Goal: Task Accomplishment & Management: Use online tool/utility

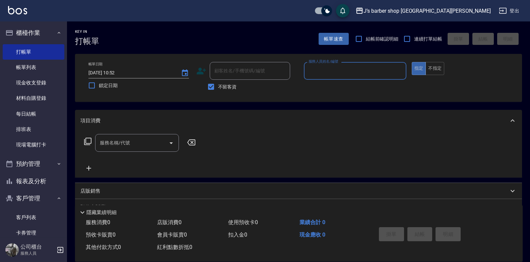
click at [320, 77] on div "服務人員姓名/編號" at bounding box center [355, 71] width 102 height 18
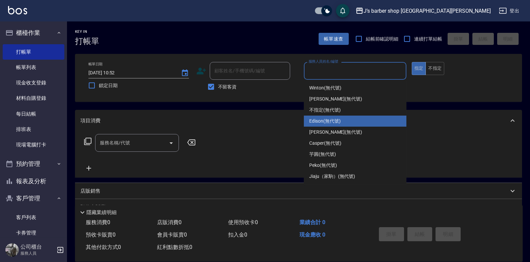
click at [330, 122] on span "Edison (無代號)" at bounding box center [324, 121] width 31 height 7
type input "Edison(無代號)"
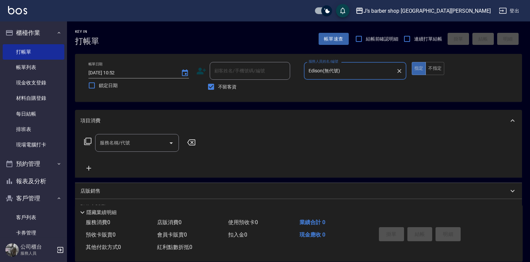
click at [140, 139] on input "服務名稱/代號" at bounding box center [132, 143] width 68 height 12
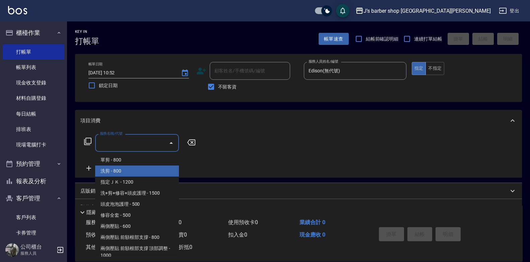
click at [134, 169] on span "洗剪 - 800" at bounding box center [137, 170] width 84 height 11
type input "洗剪(101)"
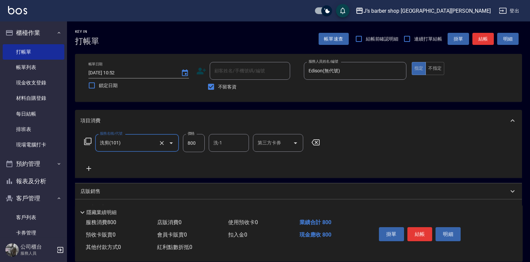
click at [198, 142] on input "800" at bounding box center [194, 143] width 22 height 18
type input "500"
click at [422, 233] on button "結帳" at bounding box center [419, 234] width 25 height 14
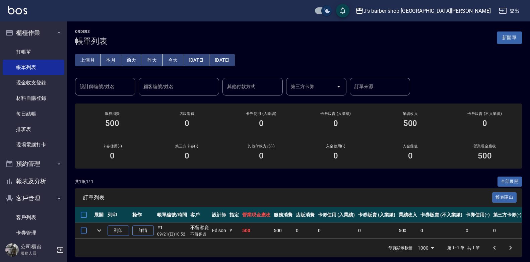
click at [343, 5] on input "checkbox" at bounding box center [327, 10] width 32 height 11
checkbox input "false"
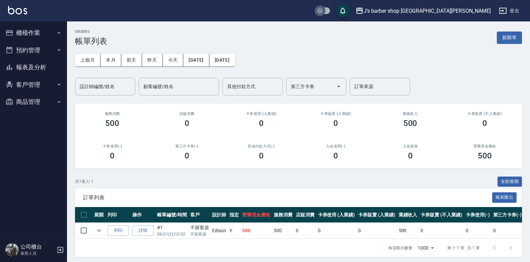
click at [336, 12] on input "checkbox" at bounding box center [320, 10] width 32 height 11
checkbox input "true"
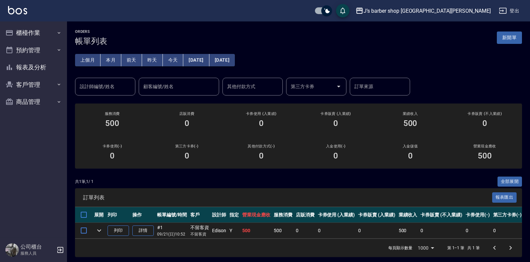
click at [343, 12] on input "checkbox" at bounding box center [327, 10] width 32 height 11
checkbox input "false"
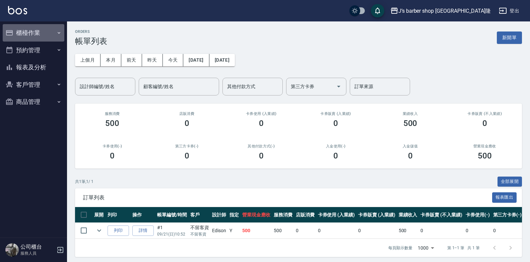
click at [19, 24] on button "櫃檯作業" at bounding box center [34, 32] width 62 height 17
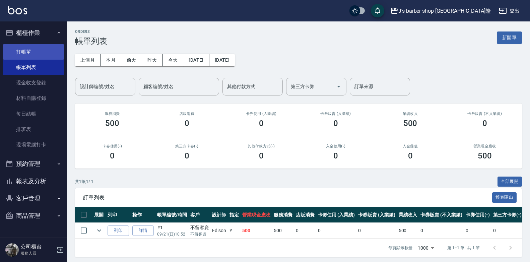
click at [17, 50] on link "打帳單" at bounding box center [34, 51] width 62 height 15
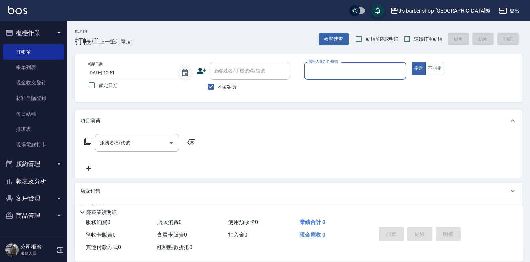
click at [181, 74] on icon "Choose date, selected date is 2025-09-21" at bounding box center [185, 73] width 8 height 8
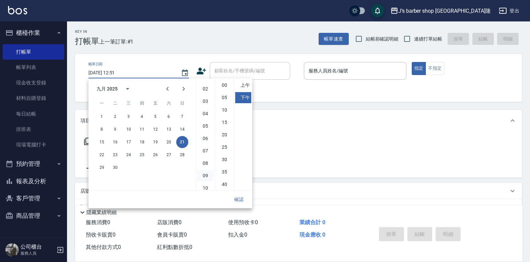
scroll to position [38, 0]
click at [204, 183] on li "11" at bounding box center [205, 184] width 16 height 11
click at [224, 85] on li "00" at bounding box center [224, 85] width 16 height 11
click at [248, 81] on li "上午" at bounding box center [243, 85] width 16 height 11
type input "2025/09/21 11:00"
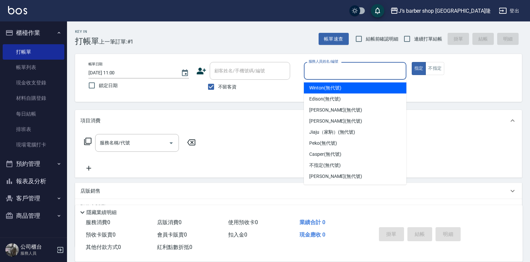
click at [315, 70] on input "服務人員姓名/編號" at bounding box center [355, 71] width 96 height 12
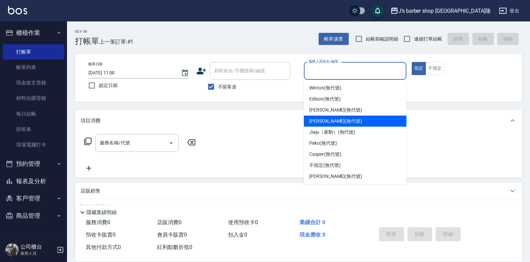
click at [321, 121] on span "KENNY (無代號)" at bounding box center [335, 121] width 53 height 7
type input "KENNY(無代號)"
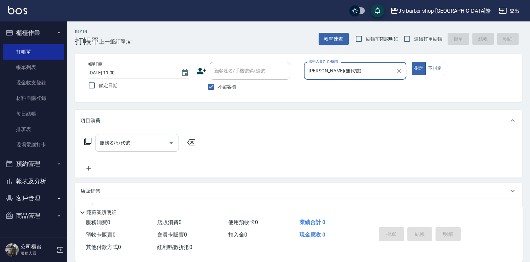
click at [144, 149] on div "服務名稱/代號" at bounding box center [137, 143] width 84 height 18
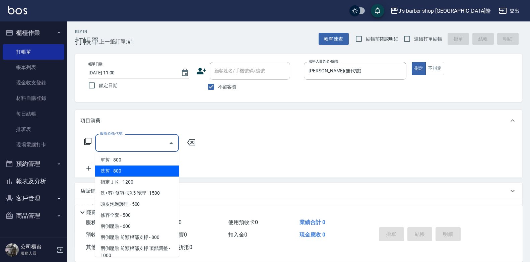
click at [133, 168] on span "洗剪 - 800" at bounding box center [137, 170] width 84 height 11
type input "洗剪(101)"
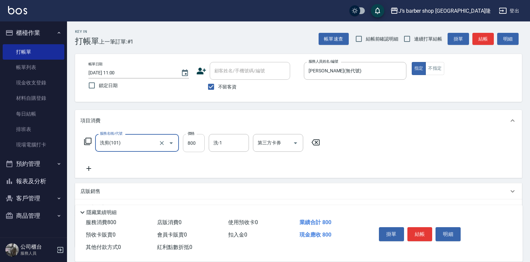
click at [197, 145] on input "800" at bounding box center [194, 143] width 22 height 18
type input "1000"
click at [232, 144] on input "洗-1" at bounding box center [229, 143] width 34 height 12
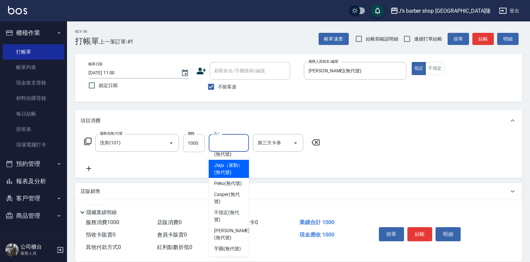
scroll to position [33, 0]
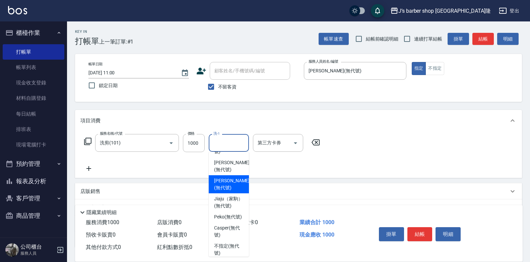
click at [234, 181] on span "KENNY (無代號)" at bounding box center [232, 184] width 36 height 14
type input "KENNY(無代號)"
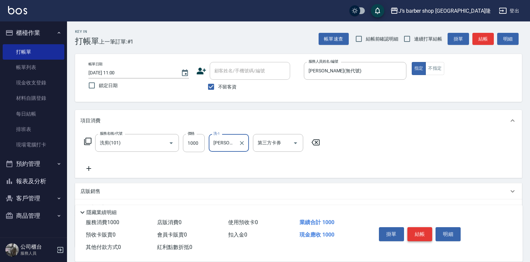
click at [421, 229] on button "結帳" at bounding box center [419, 234] width 25 height 14
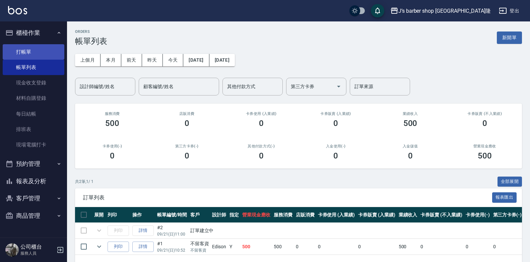
click at [43, 53] on link "打帳單" at bounding box center [34, 51] width 62 height 15
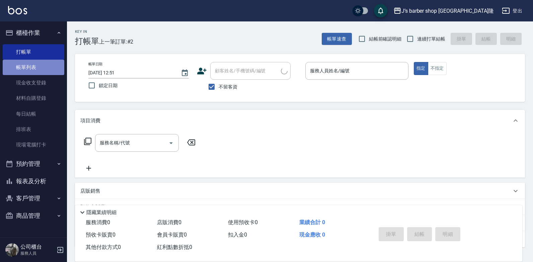
click at [38, 65] on link "帳單列表" at bounding box center [34, 67] width 62 height 15
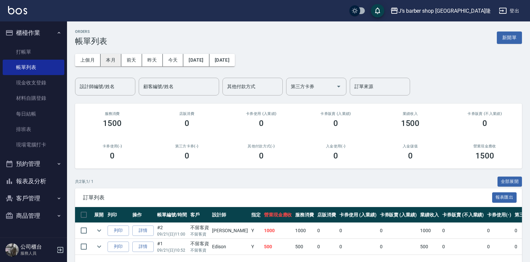
click at [117, 61] on button "本月" at bounding box center [110, 60] width 21 height 12
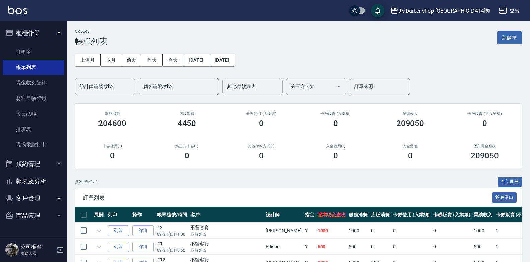
click at [109, 86] on div "設計師編號/姓名 設計師編號/姓名" at bounding box center [105, 87] width 60 height 18
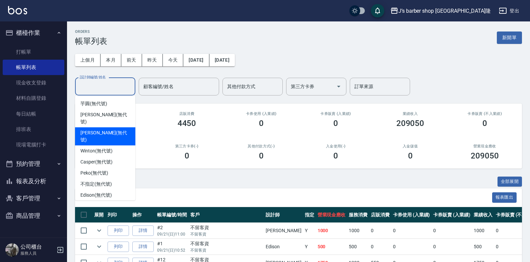
click at [101, 129] on span "KENNY (無代號)" at bounding box center [105, 136] width 50 height 14
type input "KENNY(無代號)"
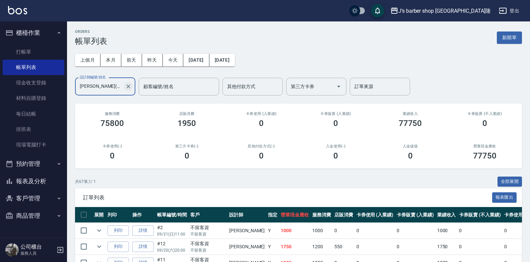
click at [127, 86] on icon "Clear" at bounding box center [128, 86] width 7 height 7
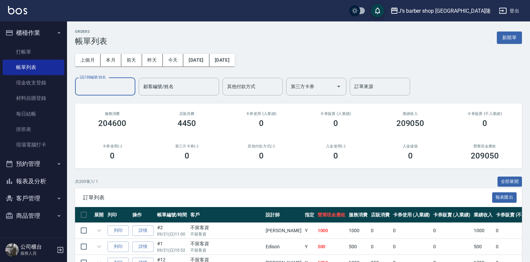
click at [95, 86] on input "設計師編號/姓名" at bounding box center [105, 87] width 54 height 12
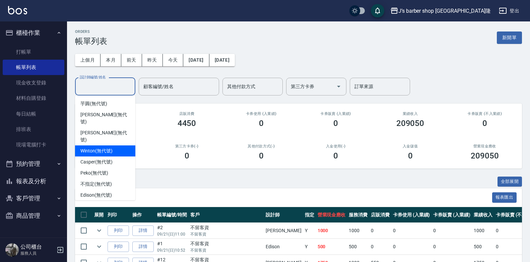
click at [92, 147] on span "Winton (無代號)" at bounding box center [96, 150] width 32 height 7
type input "Winton(無代號)"
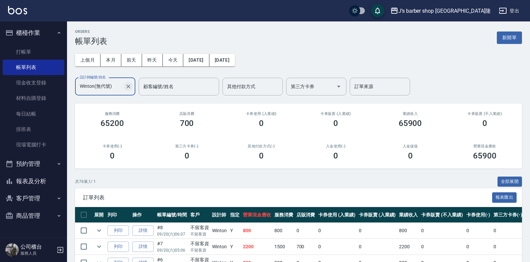
click at [129, 88] on icon "Clear" at bounding box center [128, 86] width 7 height 7
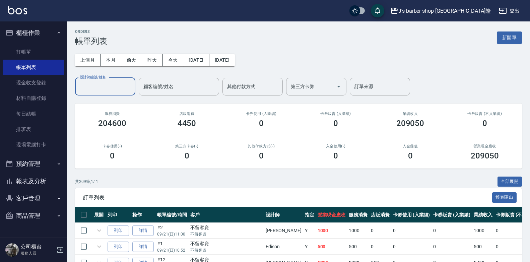
click at [39, 51] on link "打帳單" at bounding box center [34, 51] width 62 height 15
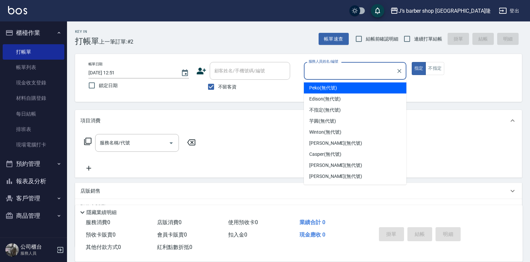
type input "n"
